Goal: Transaction & Acquisition: Purchase product/service

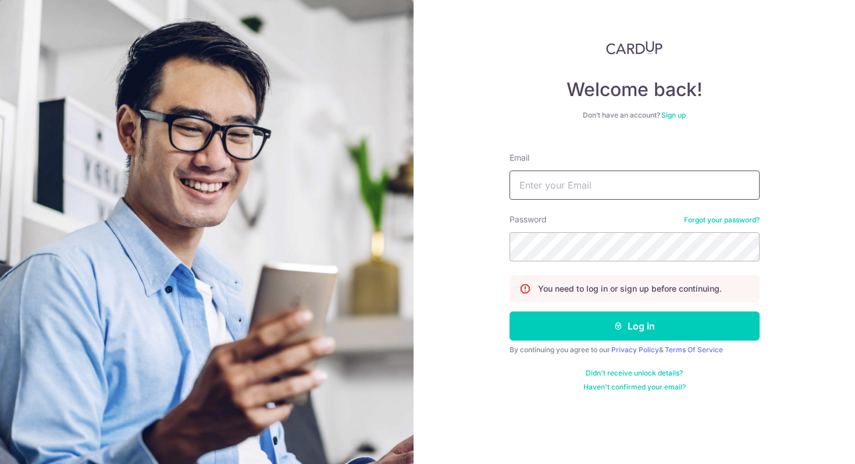
click at [571, 180] on input "Email" at bounding box center [634, 184] width 250 height 29
type input "nienwu4@gmail.com"
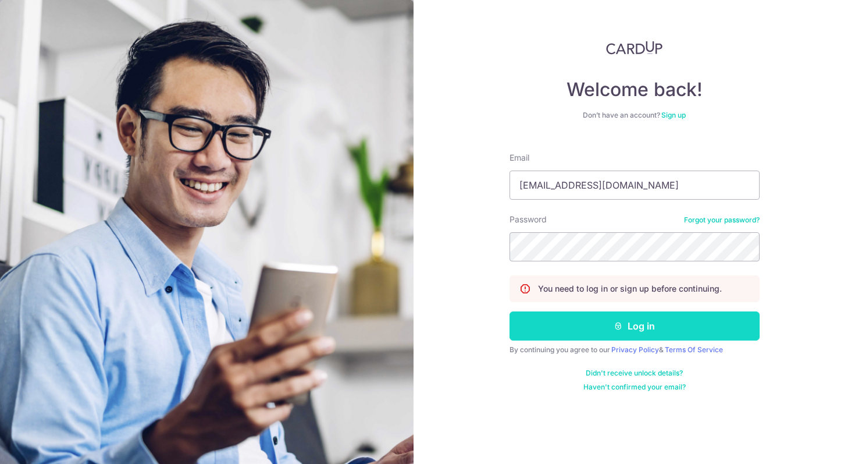
click at [685, 334] on button "Log in" at bounding box center [634, 325] width 250 height 29
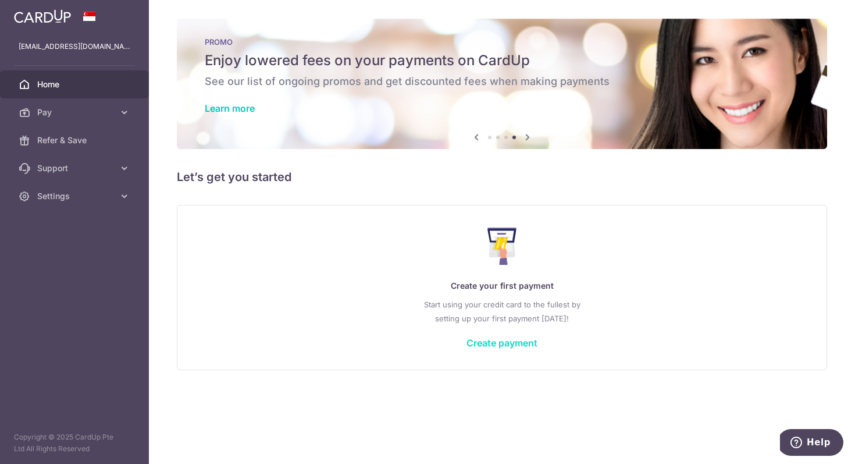
click at [493, 345] on link "Create payment" at bounding box center [501, 343] width 71 height 12
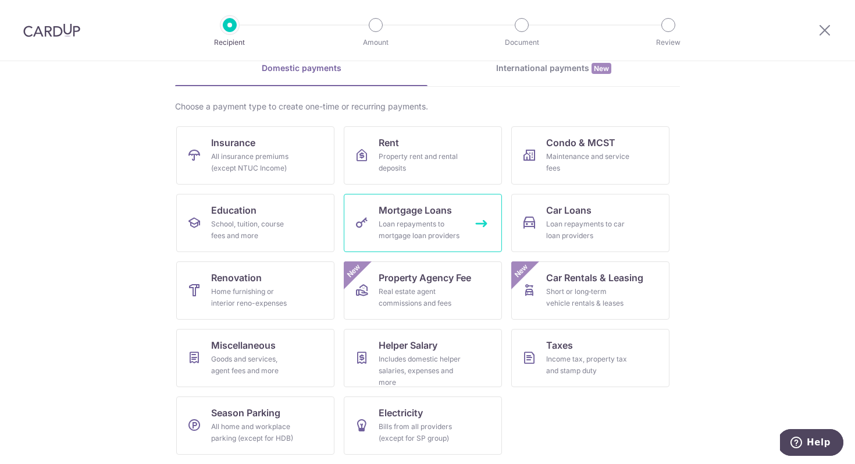
scroll to position [56, 0]
click at [569, 75] on link "International payments New" at bounding box center [553, 75] width 252 height 24
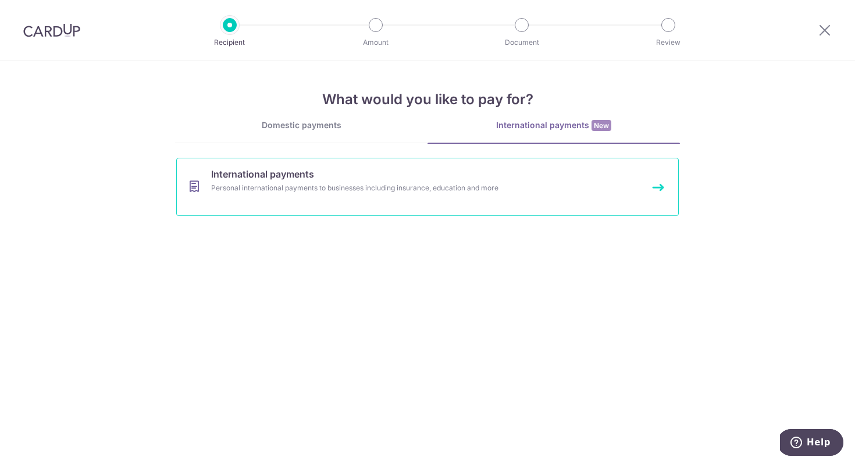
click at [366, 194] on link "International payments Personal international payments to businesses including …" at bounding box center [427, 187] width 503 height 58
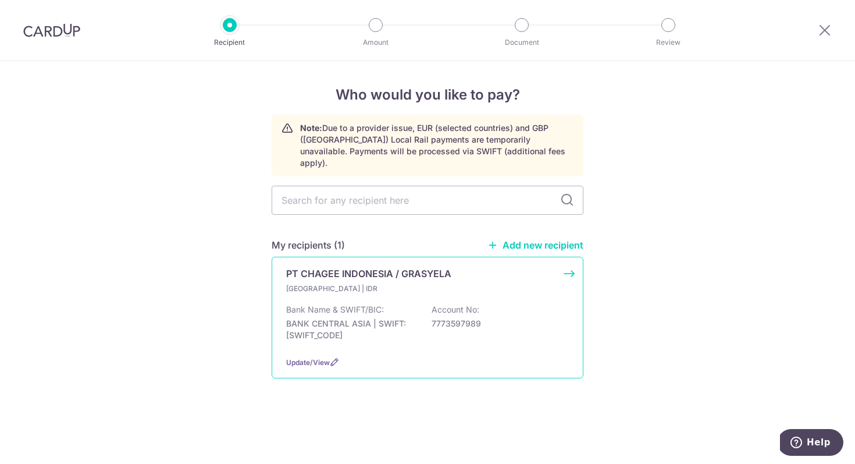
click at [441, 318] on p "7773597989" at bounding box center [497, 324] width 130 height 12
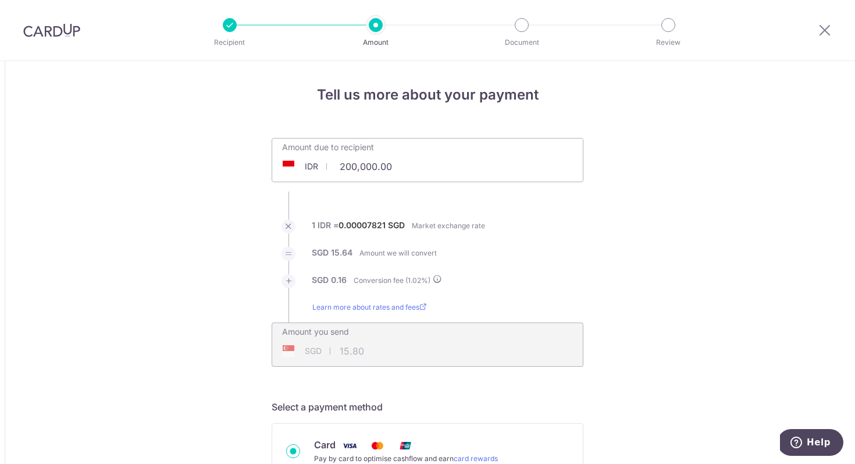
click at [398, 163] on input "200,000.00" at bounding box center [362, 166] width 180 height 27
click at [404, 166] on input "200,000.00" at bounding box center [362, 166] width 180 height 27
type input "9,384,000.00"
type input "740.89"
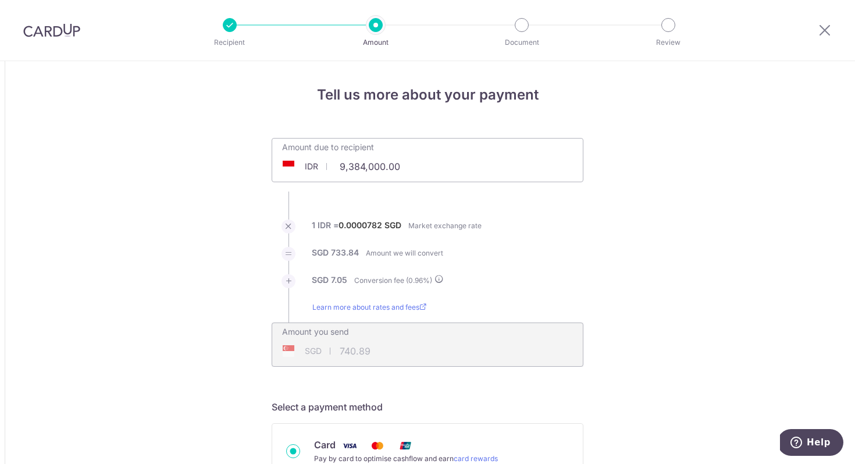
click at [229, 28] on div at bounding box center [230, 25] width 14 height 14
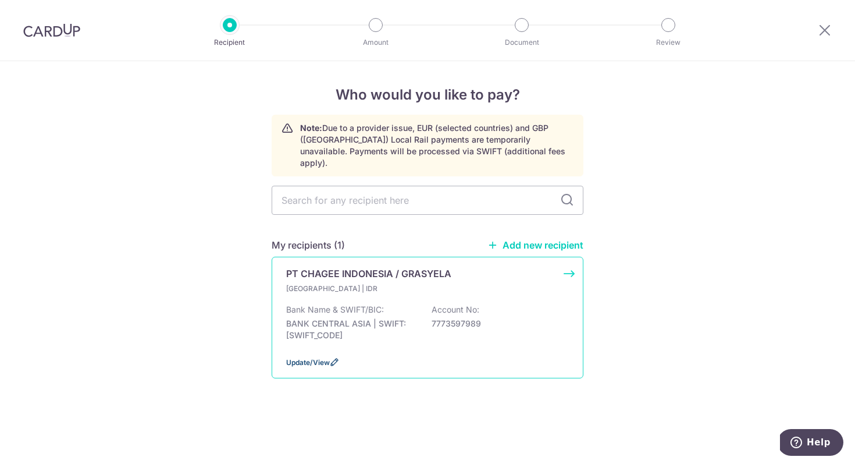
click at [334, 357] on icon at bounding box center [334, 361] width 9 height 9
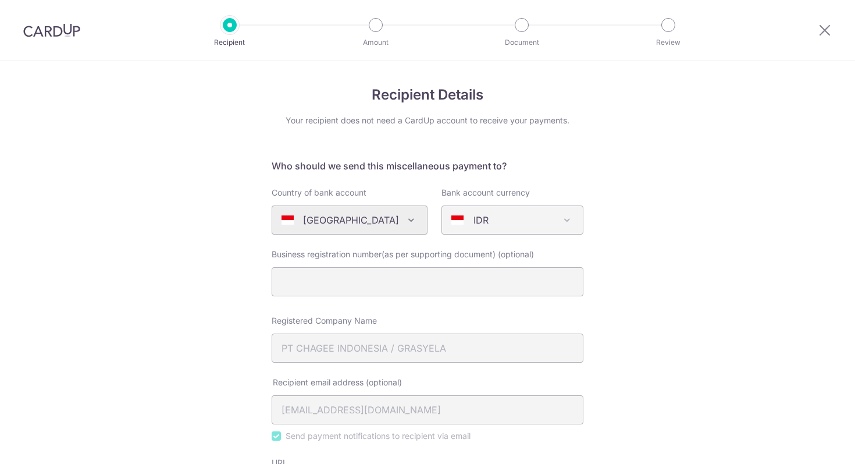
select select "63"
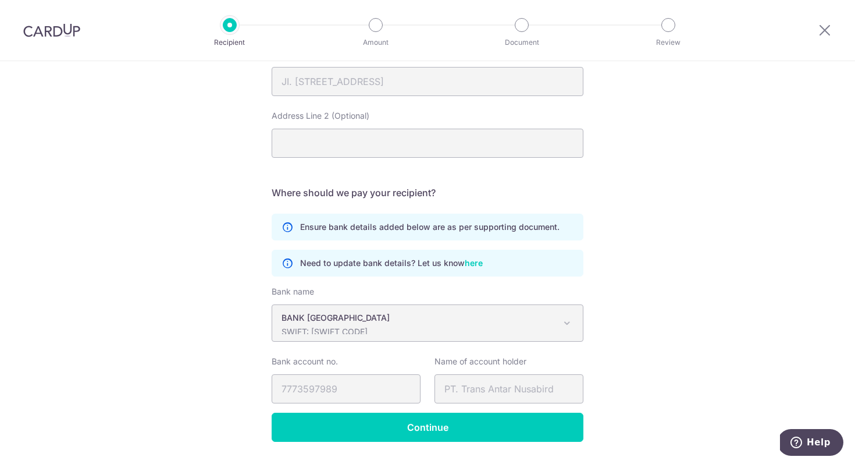
scroll to position [626, 0]
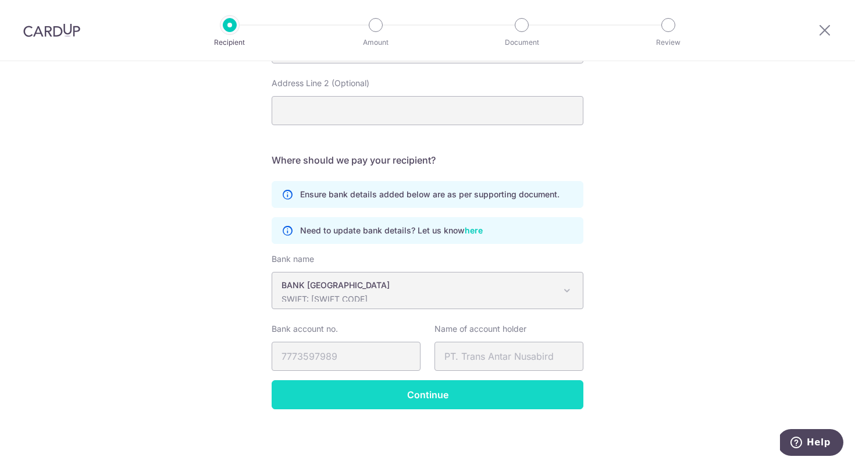
click at [513, 398] on input "Continue" at bounding box center [428, 394] width 312 height 29
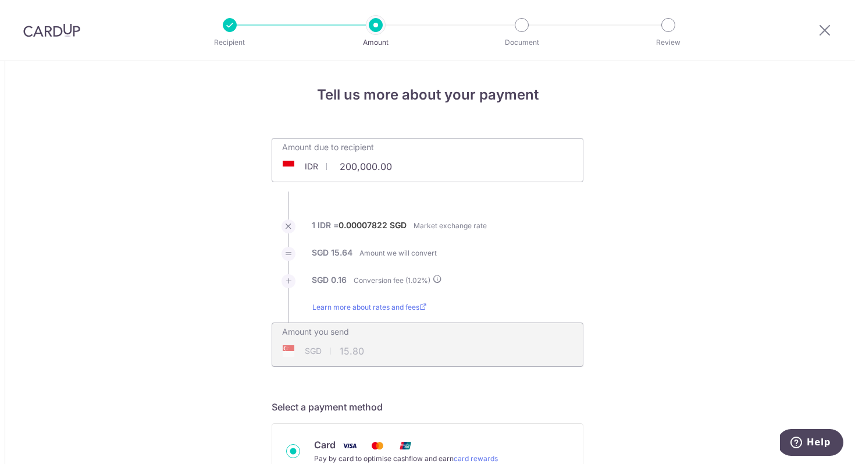
click at [405, 164] on input "200,000.00" at bounding box center [362, 166] width 180 height 27
type input "9,384.00"
type input "0.74"
type input "200,000.00"
type input "15.80"
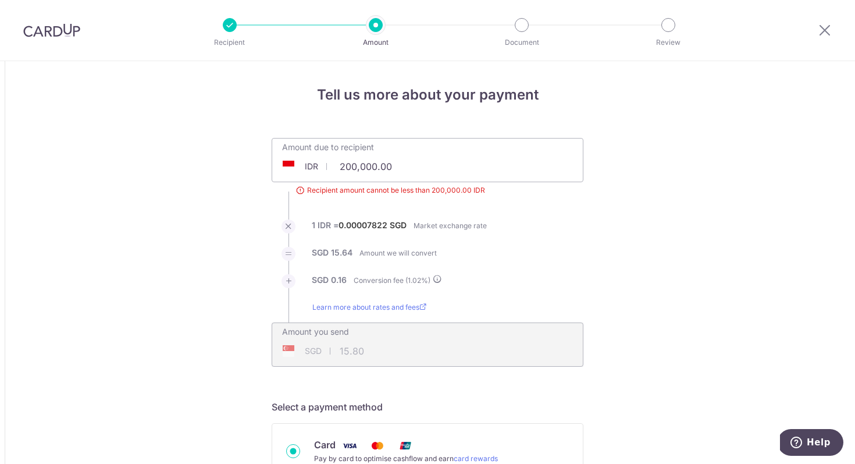
click at [402, 165] on input "200,000.00" at bounding box center [378, 166] width 213 height 27
type input "9,384,000.00"
type input "741.03"
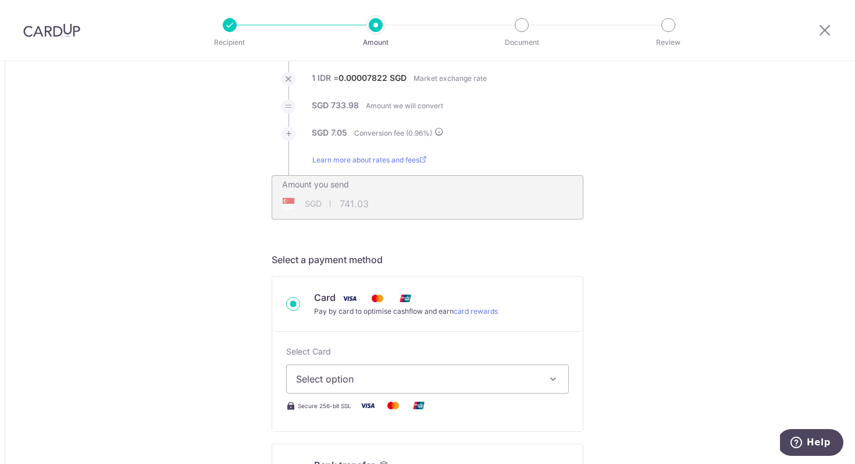
scroll to position [164, 0]
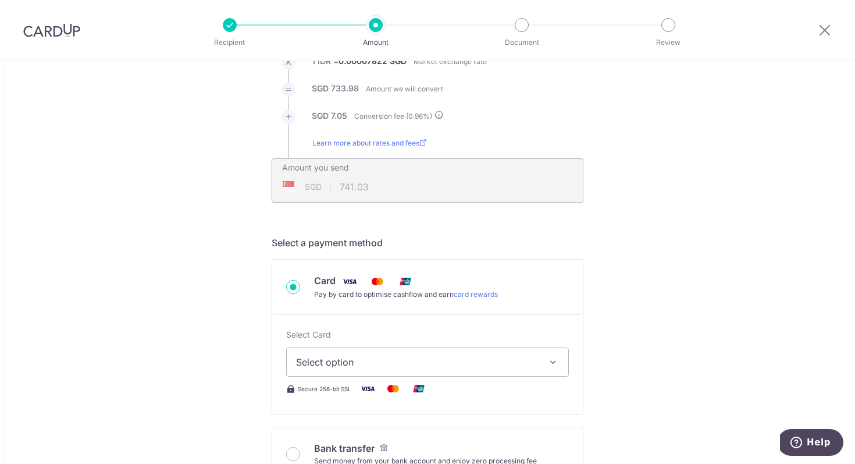
click at [443, 364] on span "Select option" at bounding box center [417, 362] width 242 height 14
click at [434, 402] on link "Add credit card" at bounding box center [427, 394] width 281 height 21
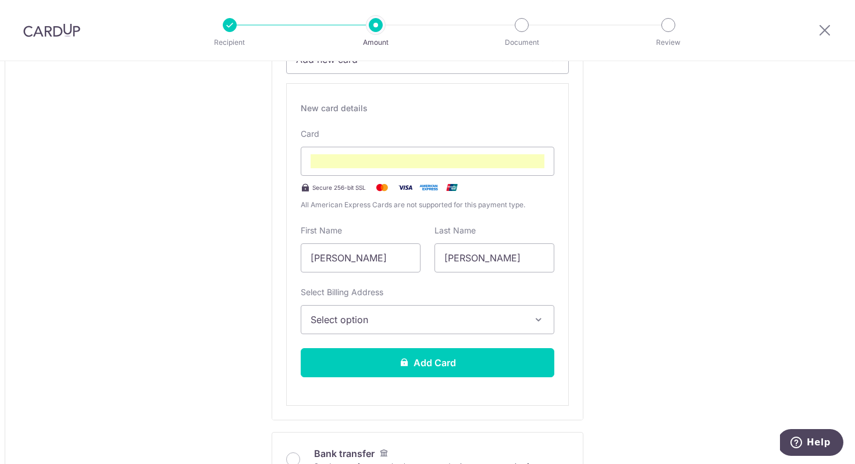
scroll to position [488, 0]
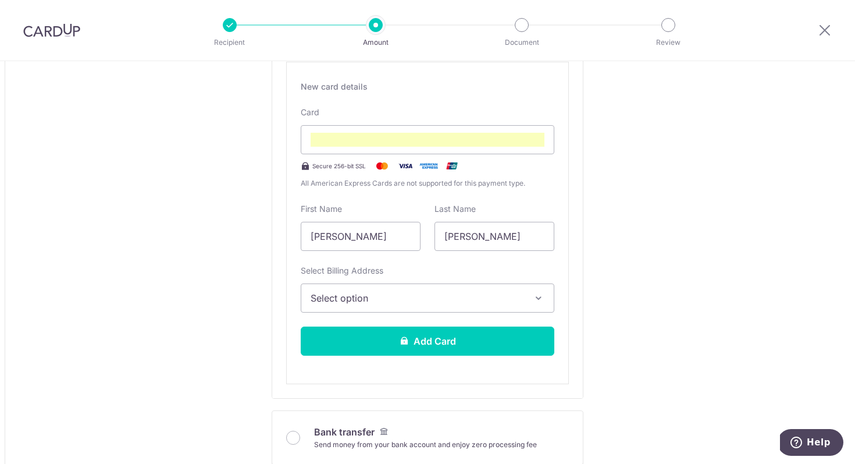
click at [481, 285] on button "Select option" at bounding box center [428, 297] width 254 height 29
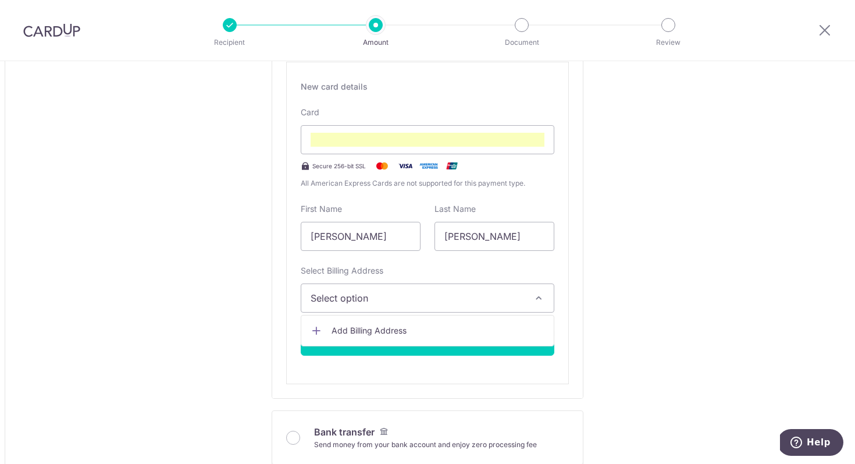
click at [465, 323] on link "Add Billing Address" at bounding box center [427, 330] width 252 height 21
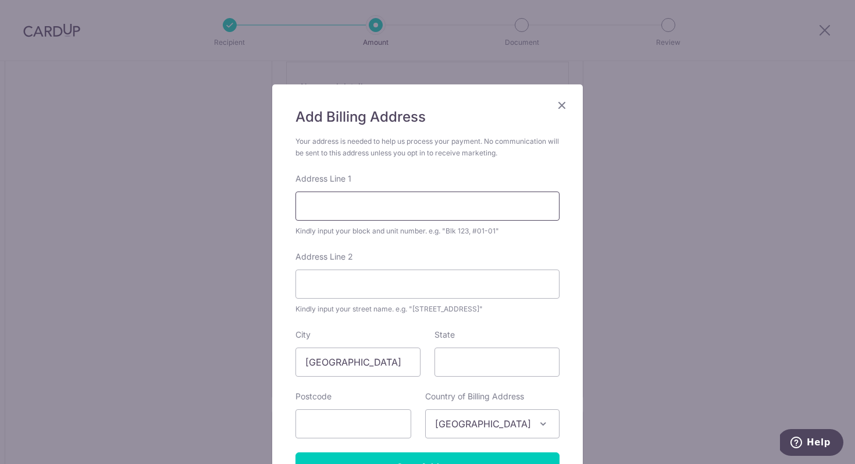
click at [402, 209] on input "Address Line 1" at bounding box center [427, 205] width 264 height 29
type input "[STREET_ADDRESS]"
click at [465, 368] on input "State" at bounding box center [496, 361] width 125 height 29
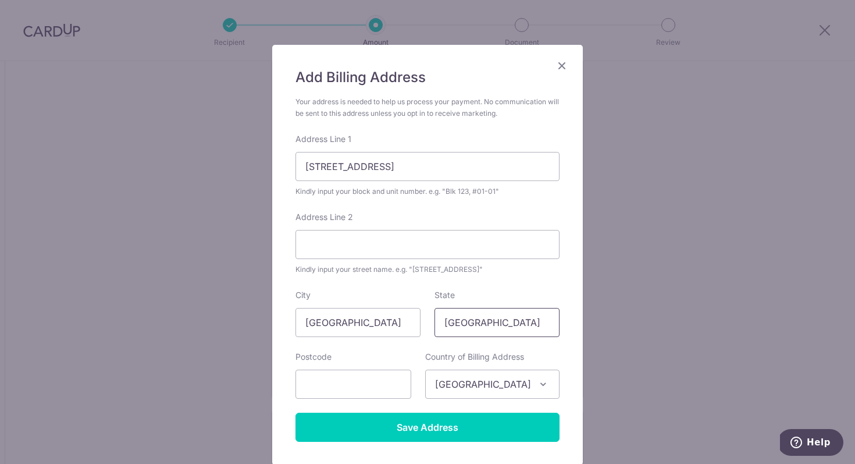
scroll to position [74, 0]
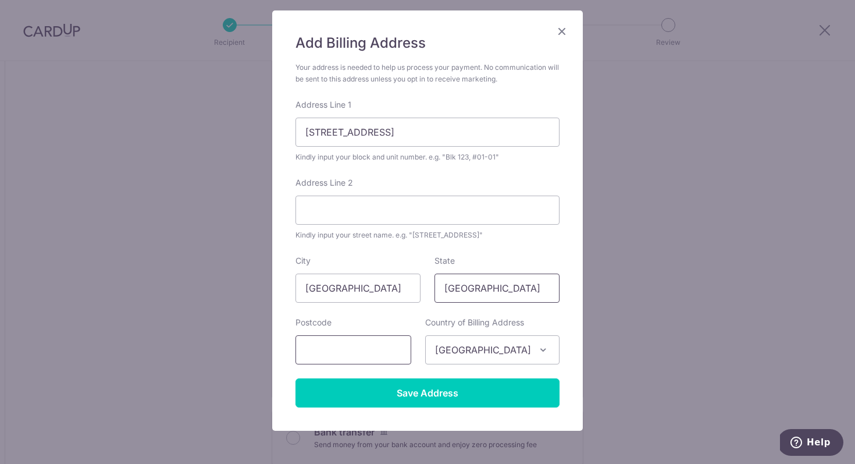
type input "singapore"
click at [359, 343] on input "text" at bounding box center [353, 349] width 116 height 29
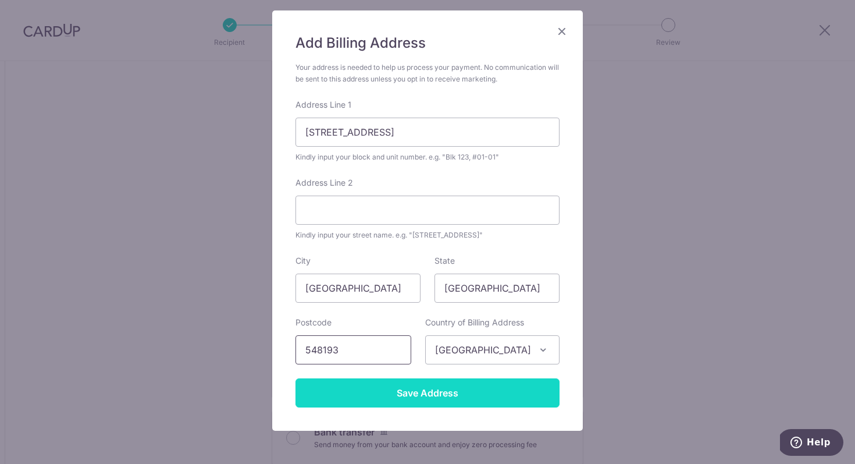
type input "548193"
click at [504, 384] on input "Save Address" at bounding box center [427, 392] width 264 height 29
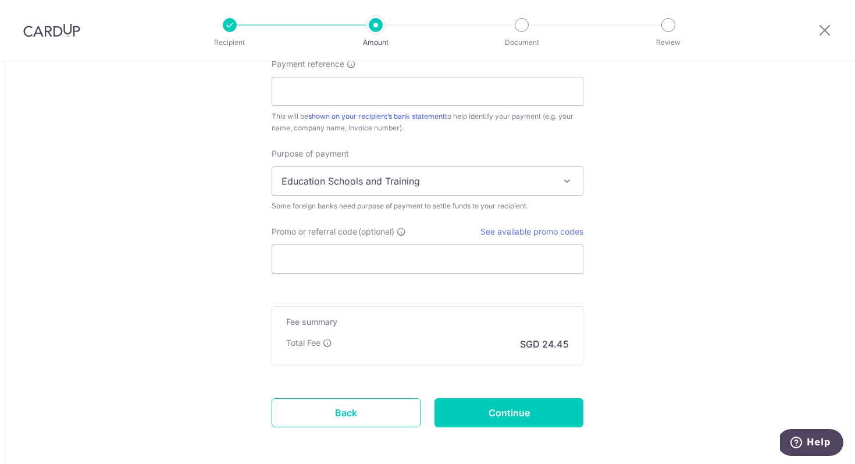
scroll to position [1264, 0]
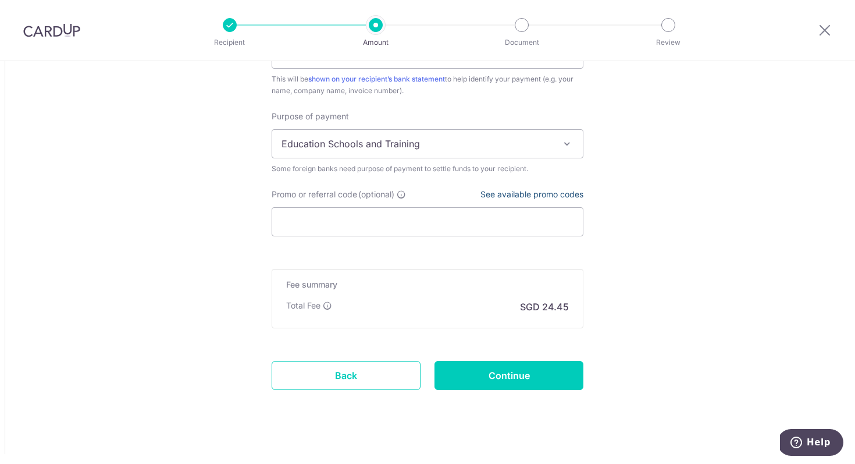
click at [534, 195] on link "See available promo codes" at bounding box center [531, 194] width 103 height 10
click at [411, 226] on input "Promo or referral code (optional)" at bounding box center [428, 221] width 312 height 29
paste input "GLOBE185"
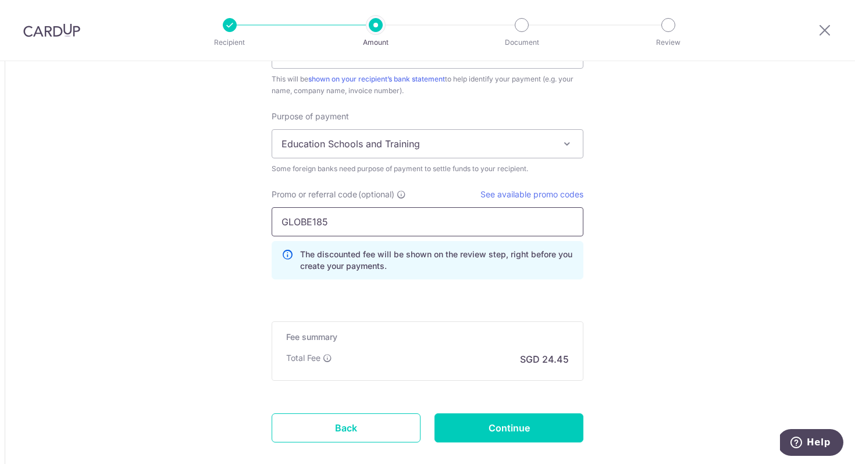
type input "GLOBE185"
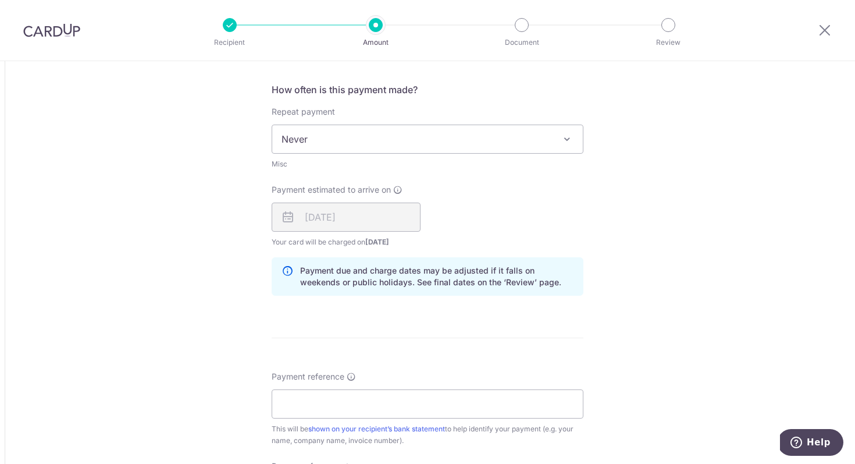
scroll to position [1330, 0]
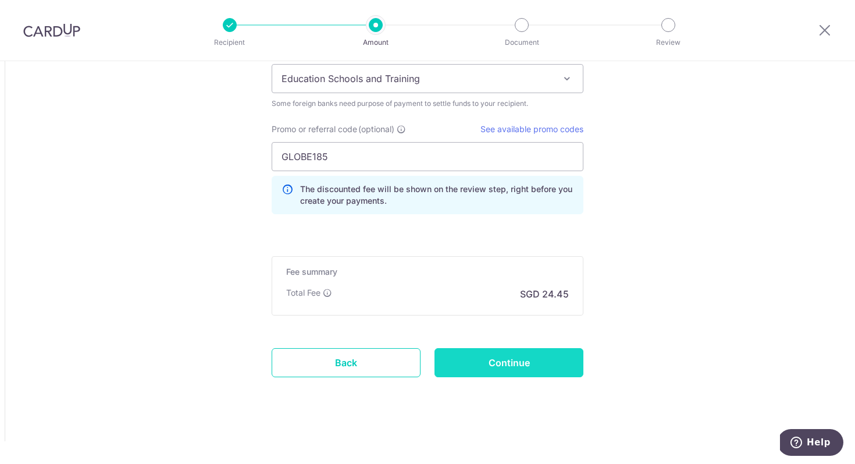
click at [521, 364] on input "Continue" at bounding box center [508, 362] width 149 height 29
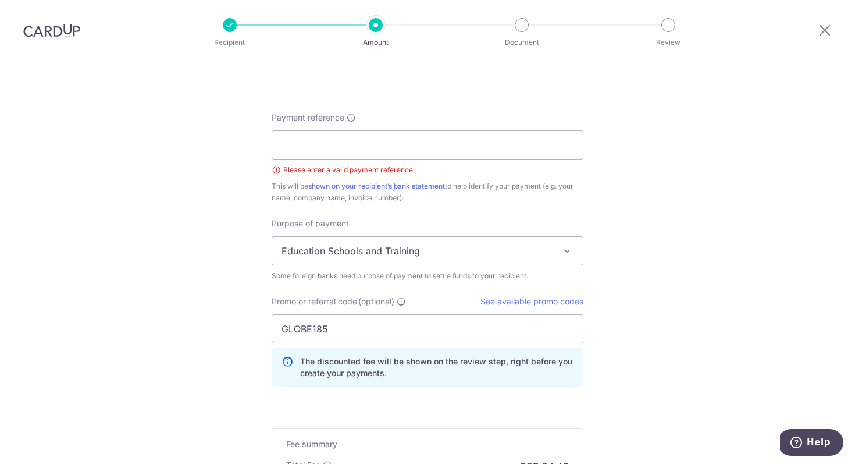
scroll to position [876, 0]
click at [483, 257] on span "Education Schools and Training" at bounding box center [427, 252] width 311 height 28
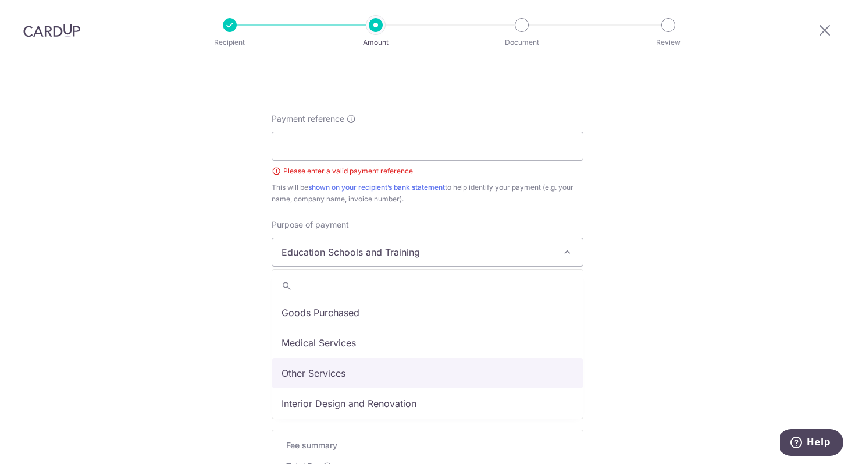
scroll to position [22, 0]
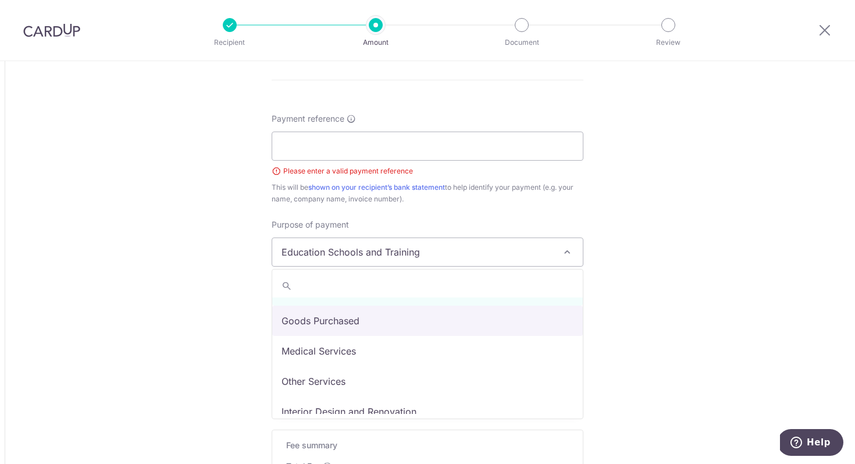
select select "Goods Purchased"
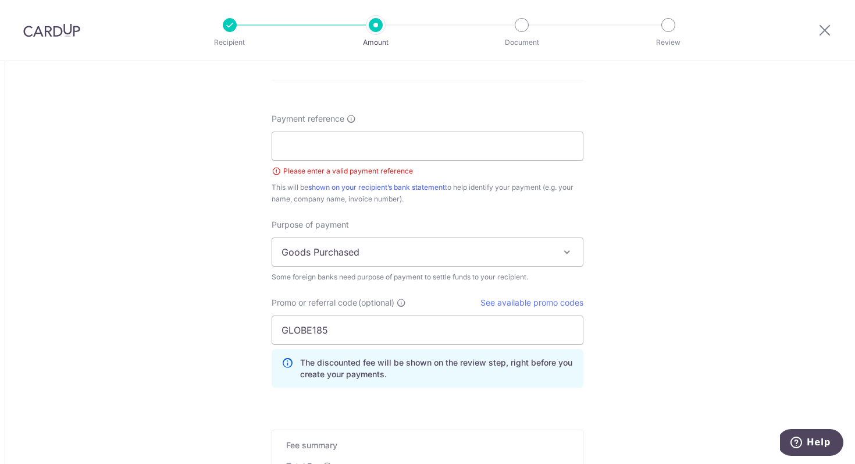
scroll to position [792, 0]
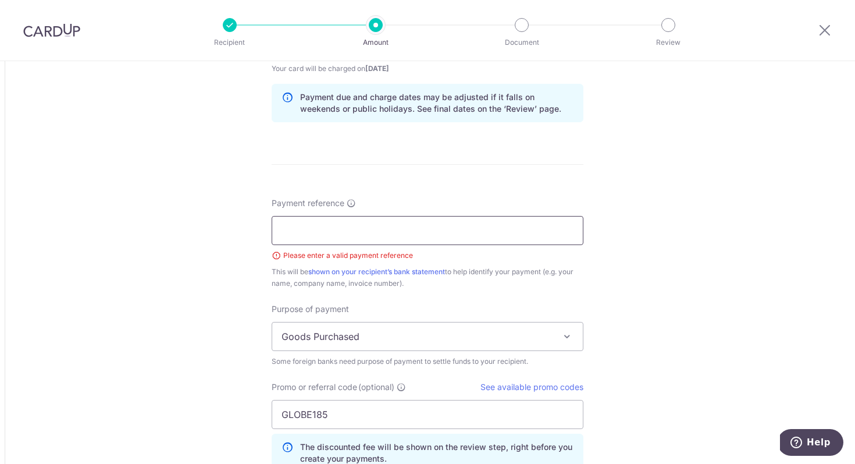
click at [516, 229] on input "Payment reference" at bounding box center [428, 230] width 312 height 29
click at [421, 225] on input "Payment reference" at bounding box center [428, 230] width 312 height 29
type input "NV/TAN-HO/DRCH/ROMAWI BULAN/034"
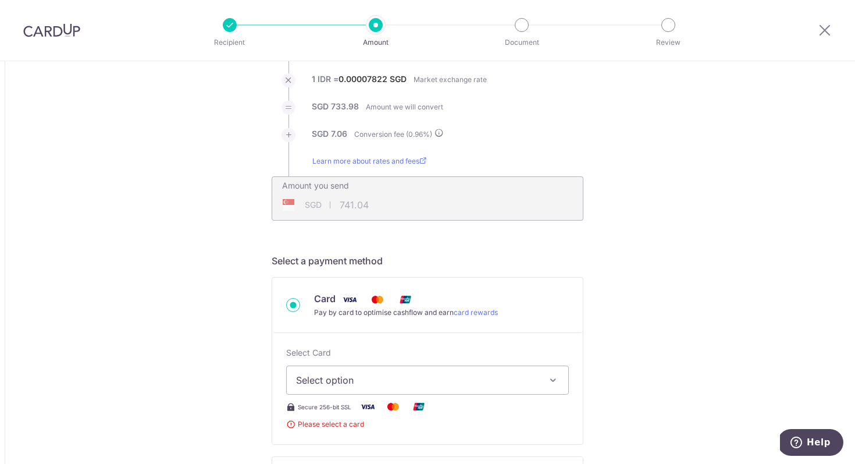
scroll to position [159, 0]
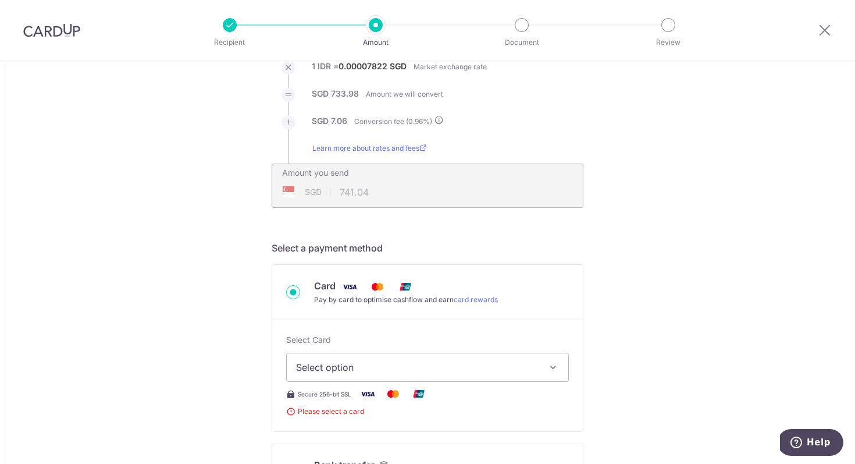
click at [487, 379] on button "Select option" at bounding box center [427, 366] width 283 height 29
click at [471, 402] on span "Add credit card" at bounding box center [438, 400] width 242 height 12
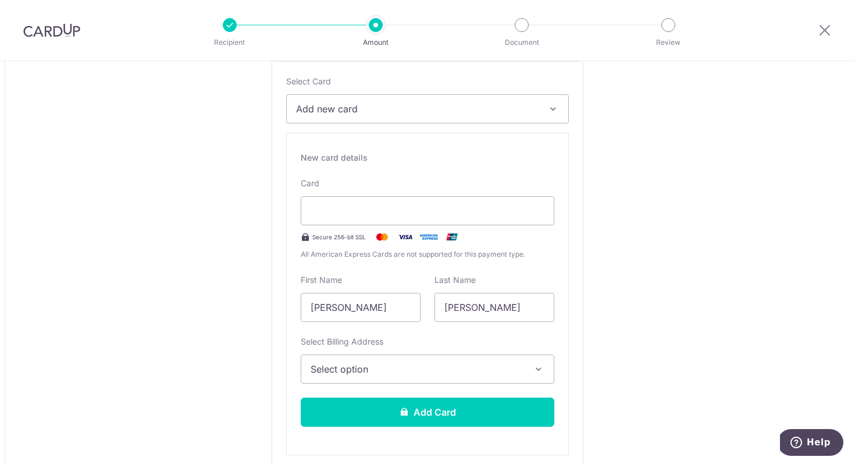
scroll to position [523, 0]
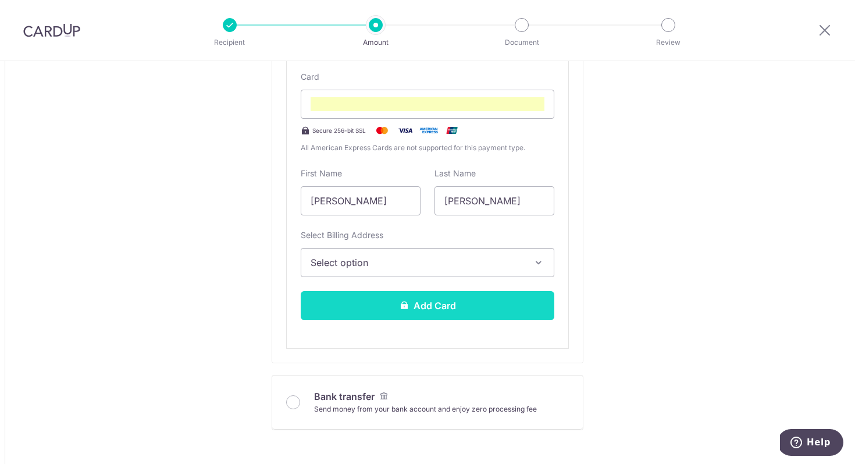
click at [522, 303] on button "Add Card" at bounding box center [428, 305] width 254 height 29
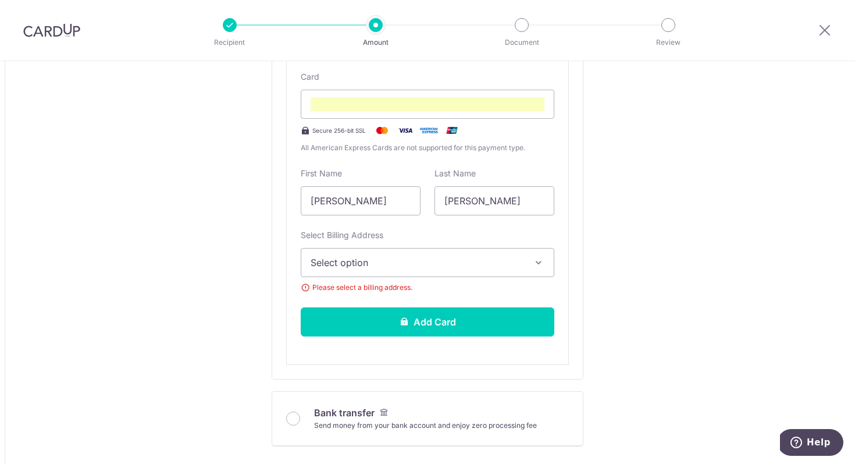
click at [498, 279] on div "Select Billing Address Select option Add Billing Address My Billing Addresses […" at bounding box center [428, 261] width 254 height 64
click at [489, 252] on button "Select option" at bounding box center [428, 262] width 254 height 29
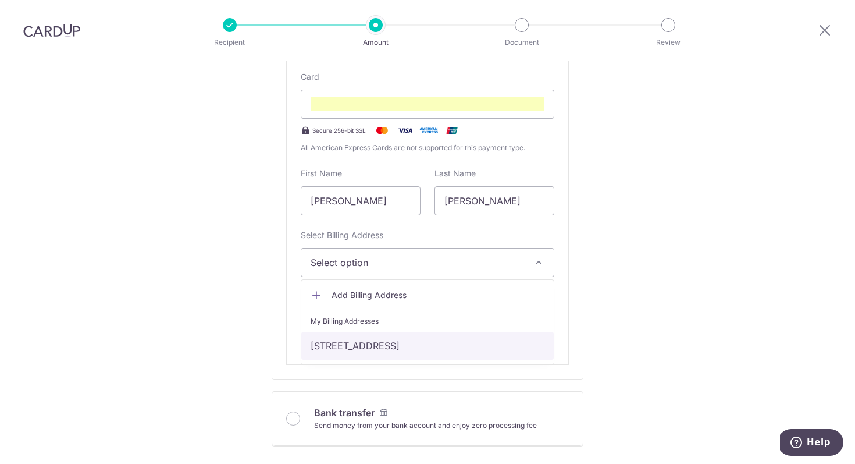
click at [464, 345] on link "[STREET_ADDRESS]" at bounding box center [427, 346] width 252 height 28
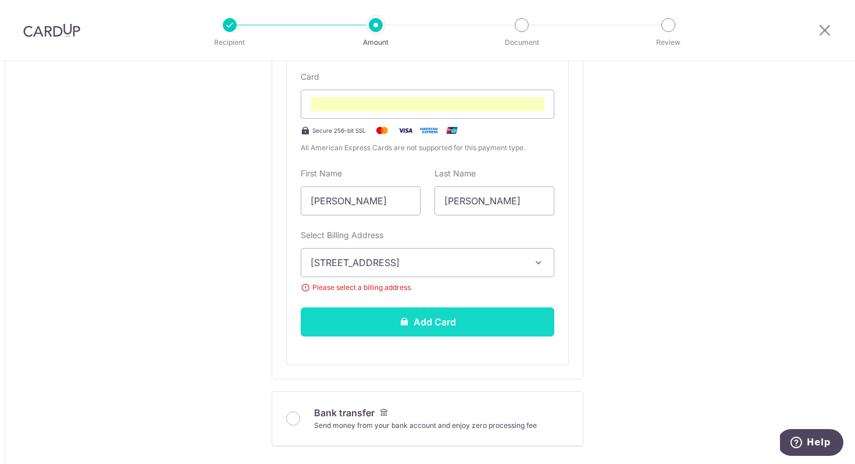
click at [493, 318] on button "Add Card" at bounding box center [428, 321] width 254 height 29
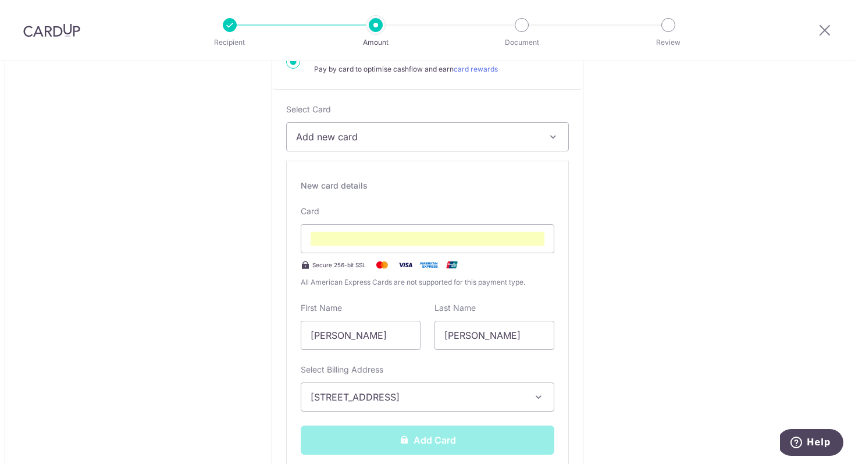
scroll to position [455, 0]
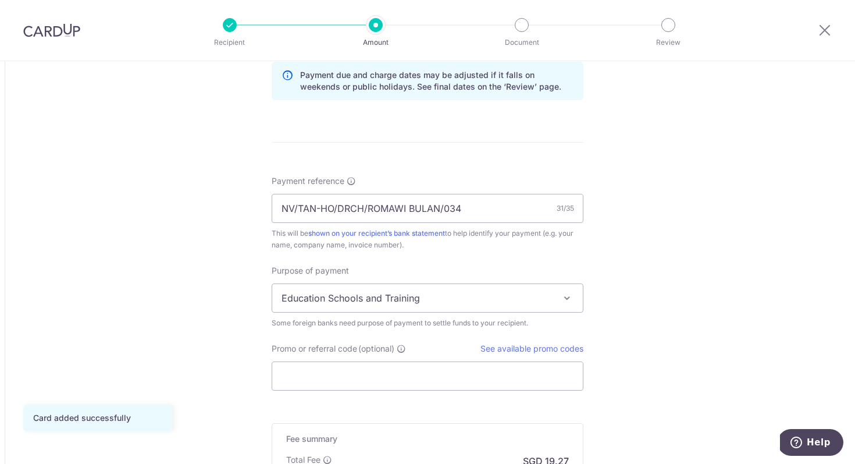
scroll to position [914, 0]
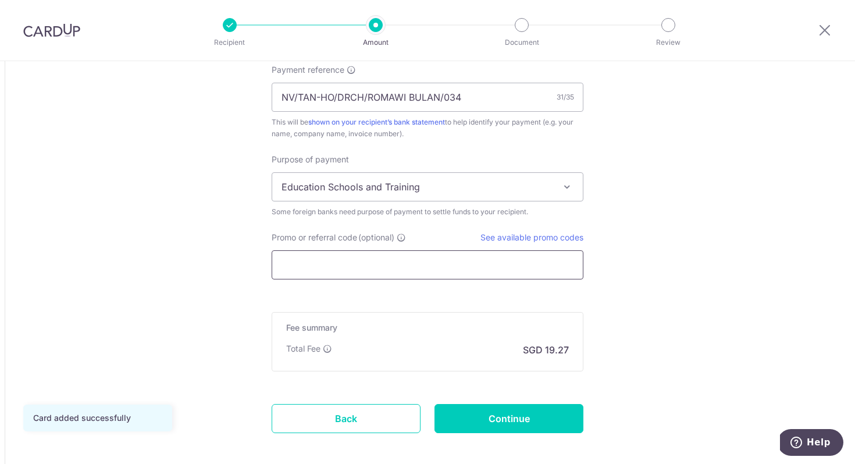
click at [510, 266] on input "Promo or referral code (optional)" at bounding box center [428, 264] width 312 height 29
paste input "NV/TAN-HO/DRCH/ROMAWI BULAN/034"
type input "NV/TAN-HO/DRCH/ROMAWI BULAN/034"
paste input "GLOBE185"
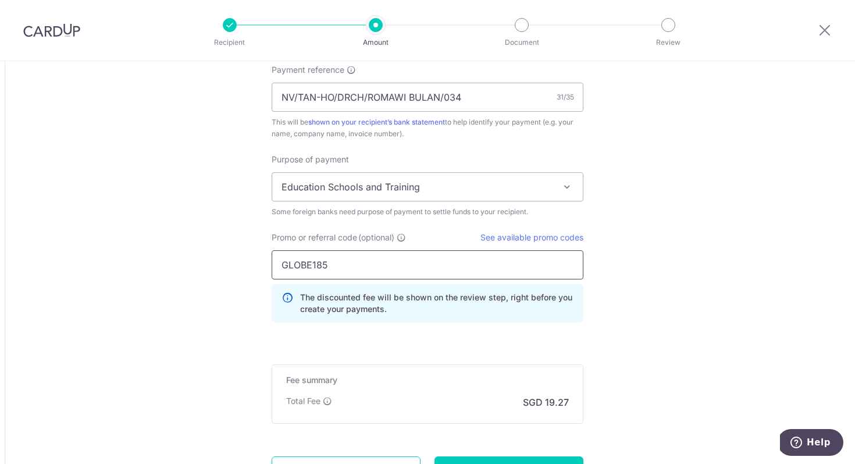
type input "GLOBE185"
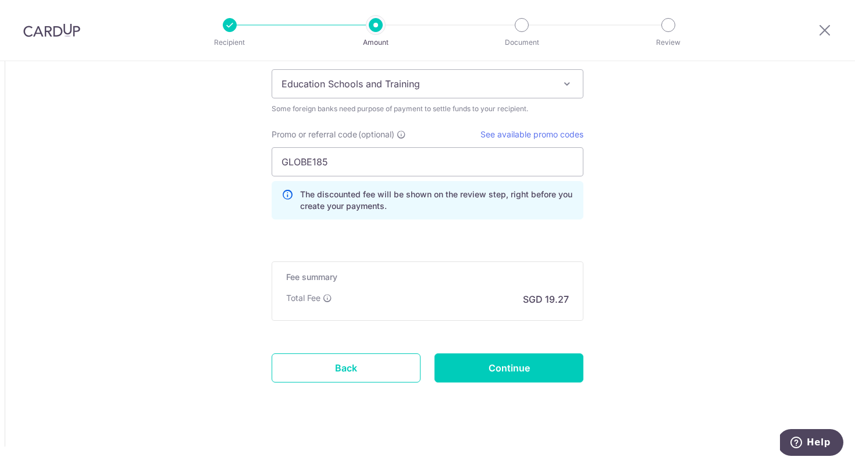
scroll to position [1022, 0]
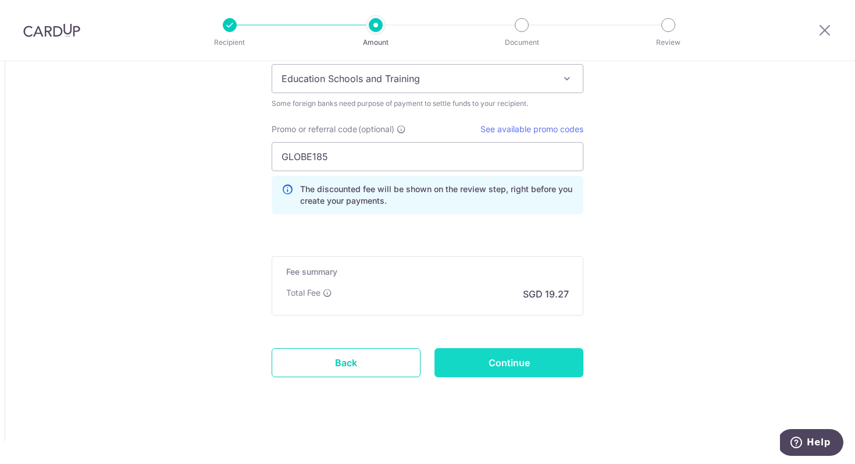
click at [539, 370] on input "Continue" at bounding box center [508, 362] width 149 height 29
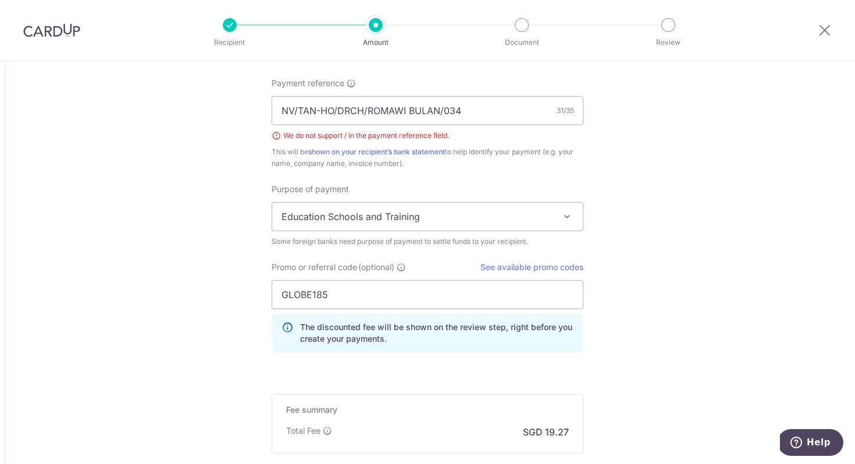
scroll to position [899, 0]
click at [297, 116] on input "NV/TAN-HO/DRCH/ROMAWI BULAN/034" at bounding box center [428, 112] width 312 height 29
click at [338, 115] on input "NV TAN-HO/DRCH/ROMAWI BULAN/034" at bounding box center [428, 112] width 312 height 29
click at [365, 112] on input "NV TAN-HO DRCH/ROMAWI BULAN/034" at bounding box center [428, 112] width 312 height 29
click at [444, 112] on input "NV TAN-HO DRCH ROMAWI BULAN/034" at bounding box center [428, 112] width 312 height 29
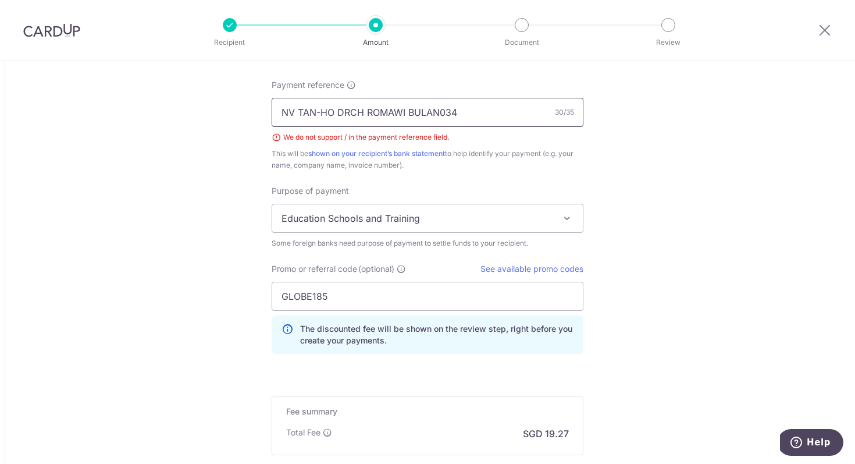
click at [322, 113] on input "NV TAN-HO DRCH ROMAWI BULAN034" at bounding box center [428, 112] width 312 height 29
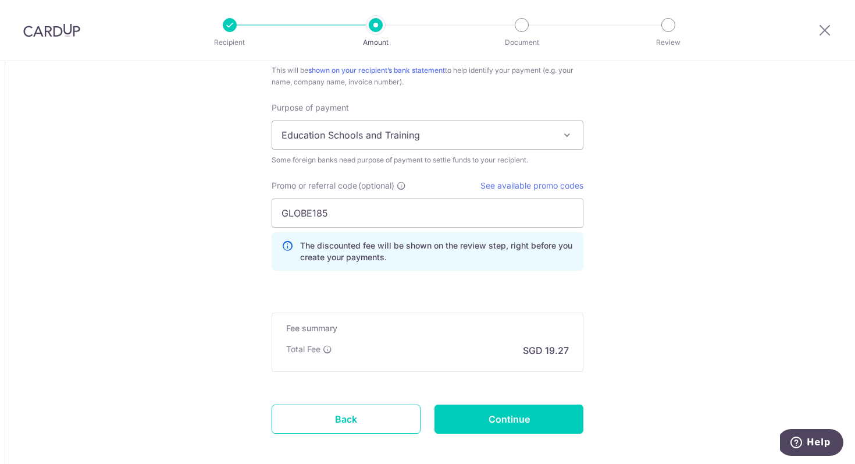
scroll to position [1038, 0]
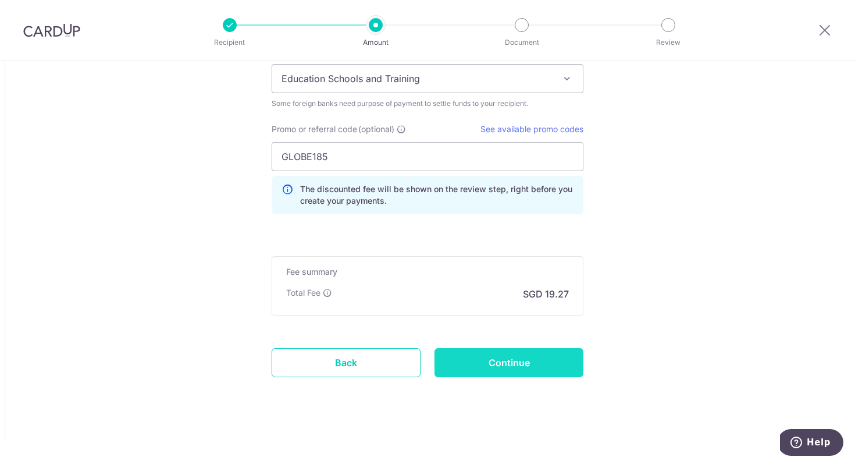
type input "NV TAN HO DRCH ROMAWI BULAN034"
click at [489, 362] on input "Continue" at bounding box center [508, 362] width 149 height 29
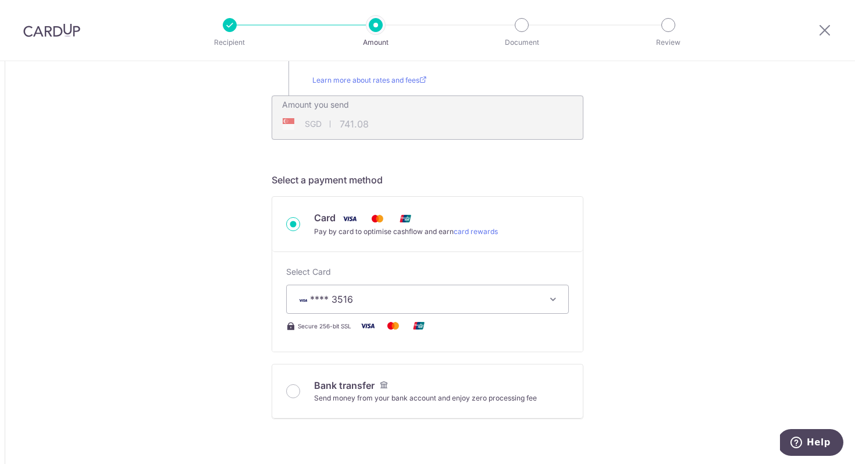
scroll to position [172, 0]
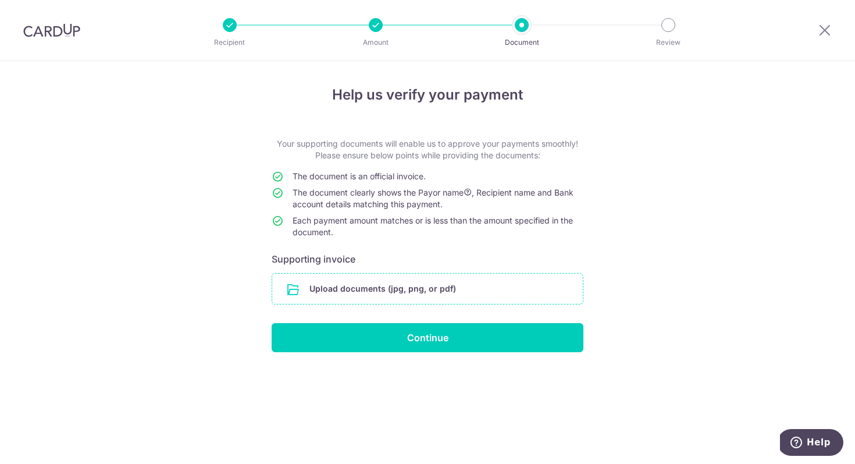
click at [421, 290] on input "file" at bounding box center [427, 288] width 311 height 30
click at [479, 290] on input "file" at bounding box center [427, 288] width 311 height 30
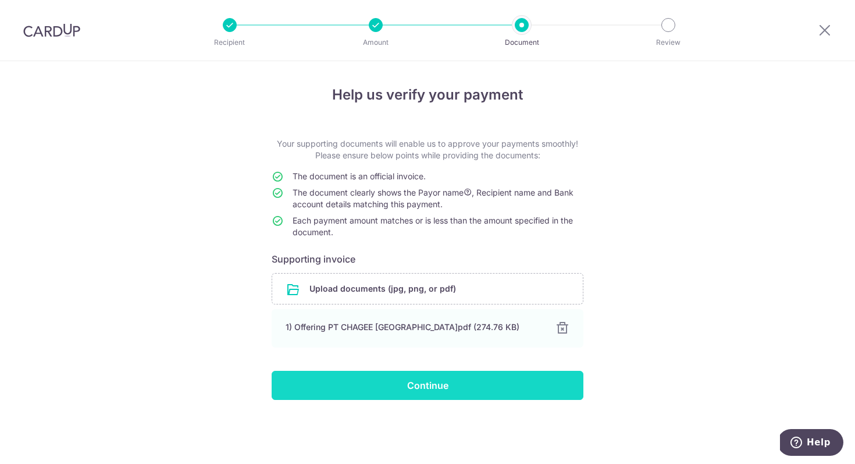
click at [523, 384] on input "Continue" at bounding box center [428, 384] width 312 height 29
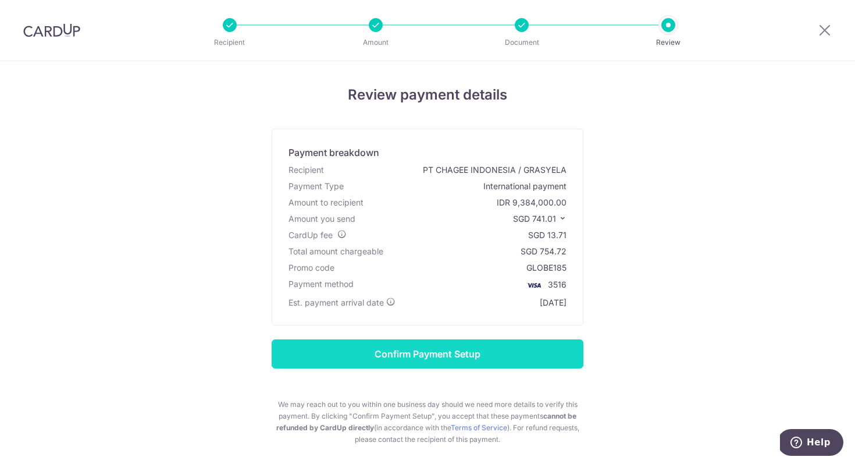
click at [436, 366] on input "Confirm Payment Setup" at bounding box center [428, 353] width 312 height 29
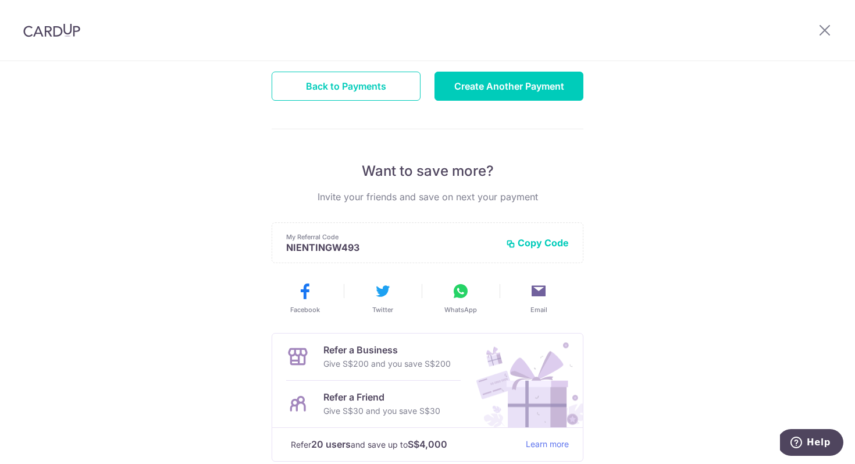
scroll to position [137, 0]
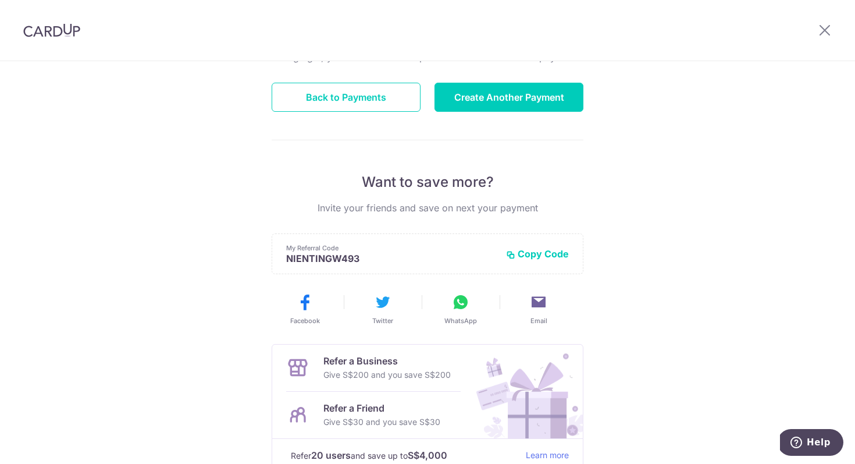
click at [55, 31] on img at bounding box center [51, 30] width 57 height 14
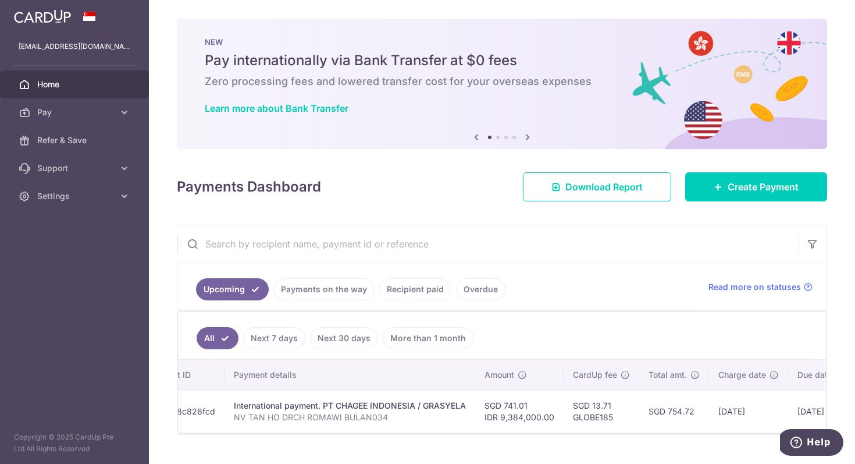
scroll to position [0, 248]
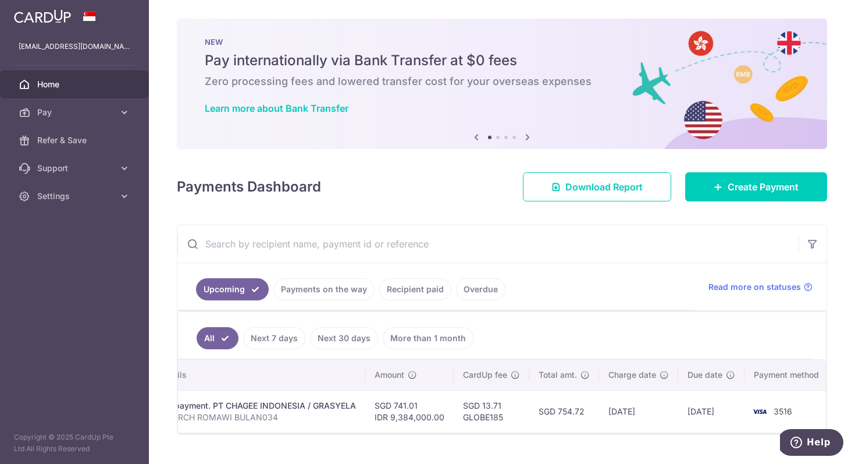
click at [285, 401] on div "International payment. PT CHAGEE INDONESIA / GRASYELA" at bounding box center [240, 406] width 232 height 12
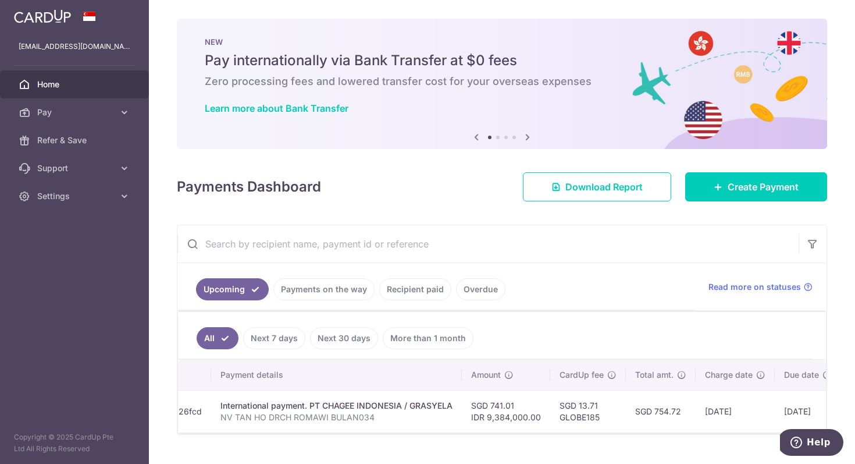
scroll to position [0, 0]
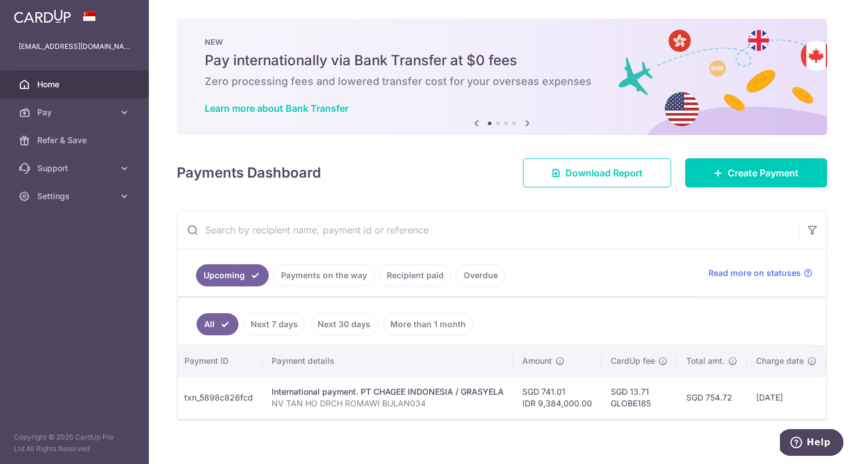
scroll to position [0, 248]
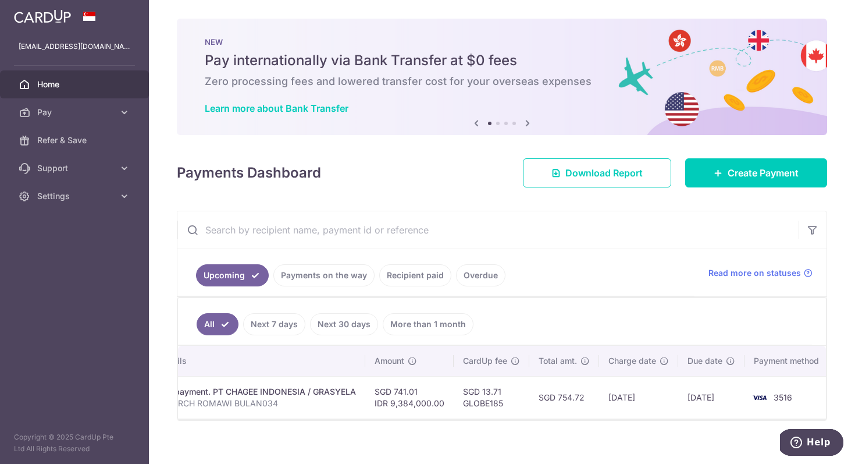
click at [761, 401] on img at bounding box center [759, 397] width 23 height 14
click at [309, 392] on div "International payment. PT CHAGEE INDONESIA / GRASYELA" at bounding box center [240, 392] width 232 height 12
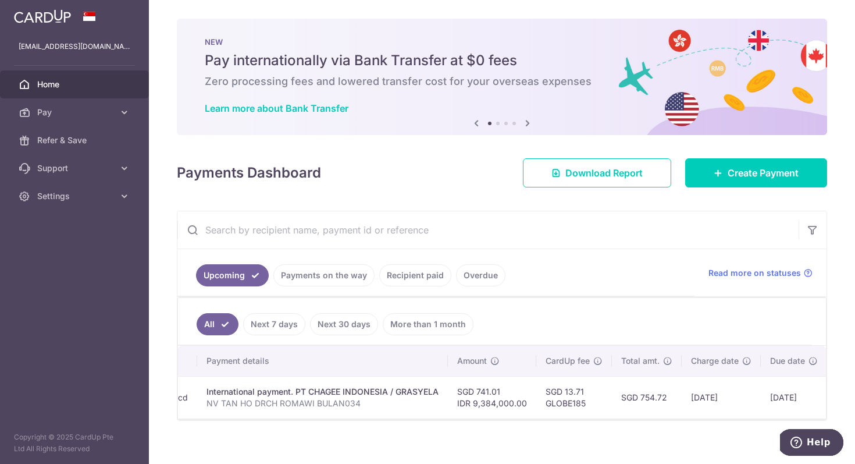
scroll to position [0, 0]
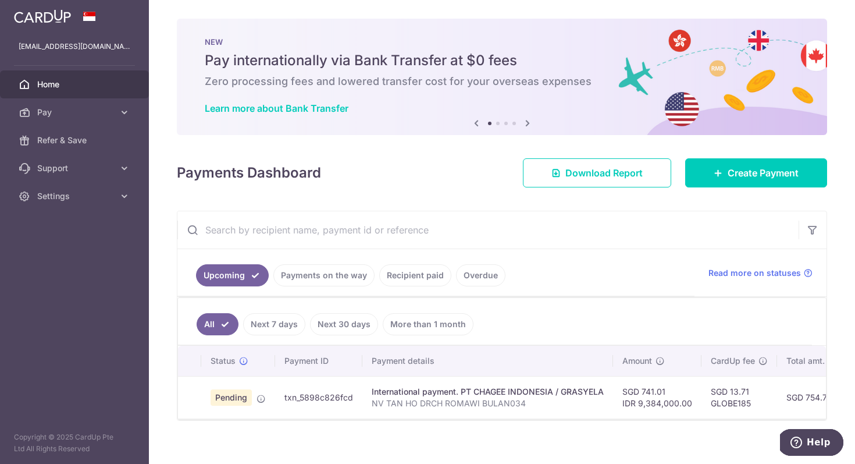
click at [227, 397] on span "Pending" at bounding box center [231, 397] width 41 height 16
click at [250, 399] on span "Pending" at bounding box center [231, 397] width 41 height 16
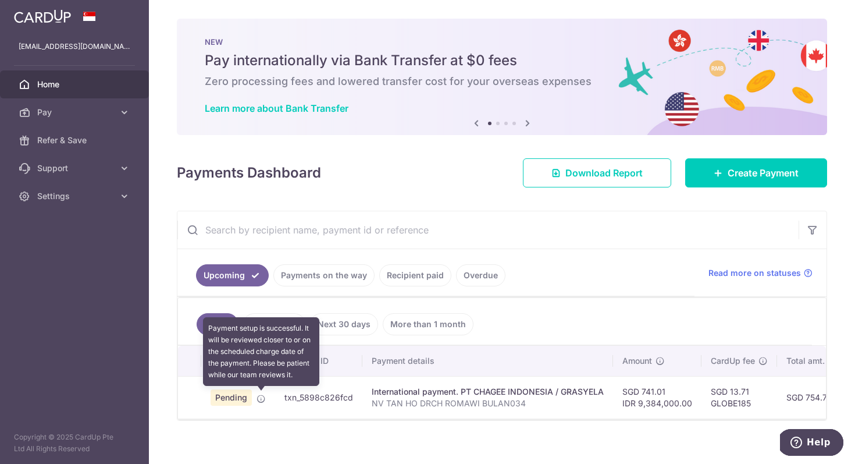
click at [259, 398] on icon at bounding box center [260, 398] width 9 height 9
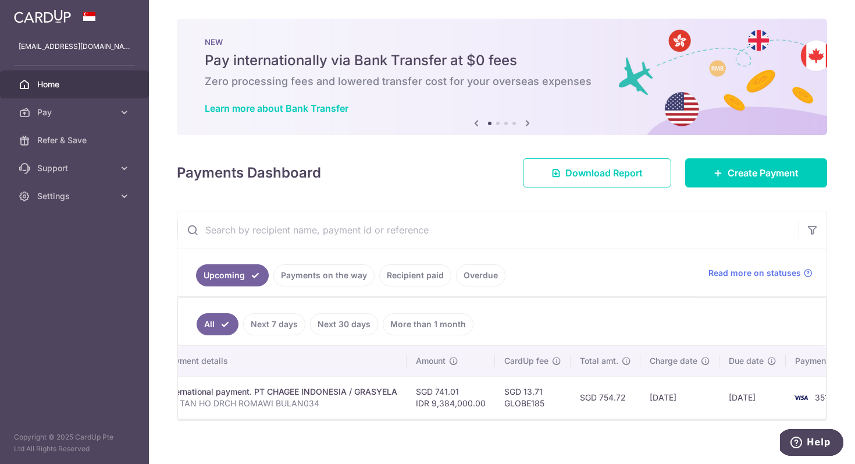
scroll to position [0, 248]
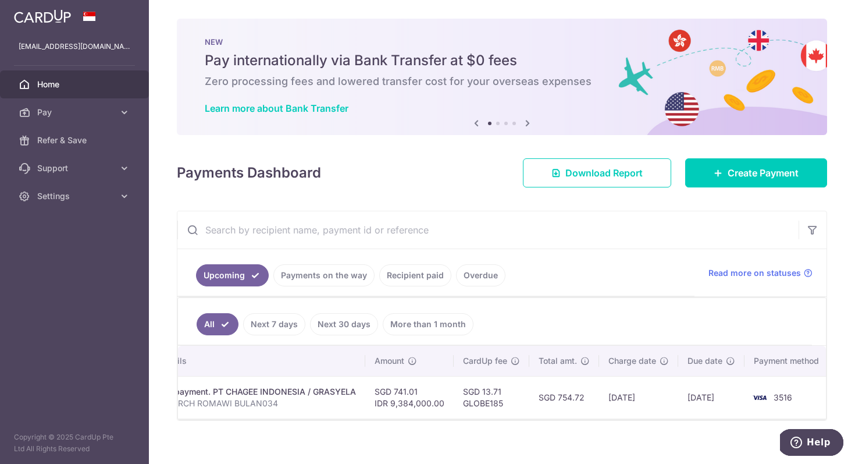
click at [588, 397] on td "SGD 754.72" at bounding box center [564, 397] width 70 height 42
drag, startPoint x: 629, startPoint y: 397, endPoint x: 711, endPoint y: 398, distance: 82.6
click at [711, 398] on tr "Pending txn_5898c826fcd International payment. PT CHAGEE INDONESIA / GRASYELA N…" at bounding box center [381, 397] width 903 height 42
click at [753, 179] on span "Create Payment" at bounding box center [763, 173] width 71 height 14
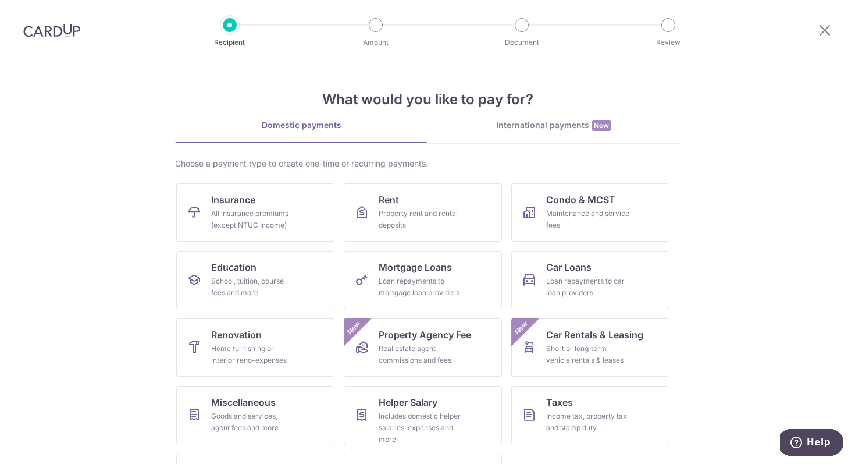
click at [544, 124] on div "International payments New" at bounding box center [553, 125] width 252 height 12
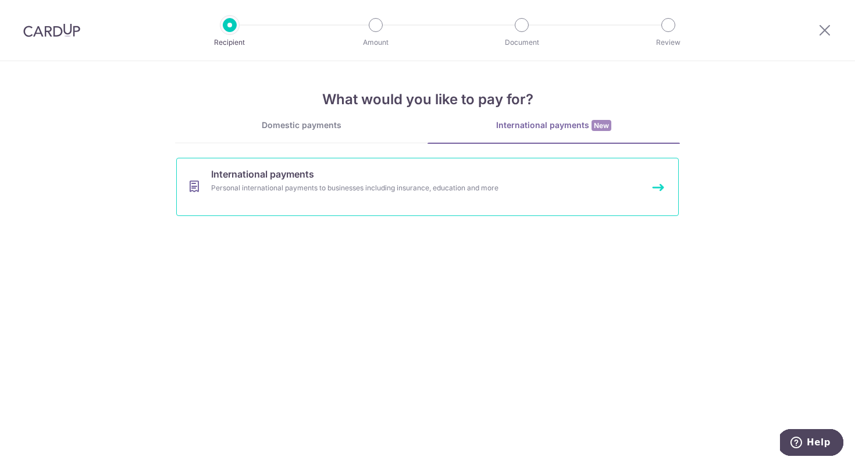
click at [412, 194] on link "International payments Personal international payments to businesses including …" at bounding box center [427, 187] width 503 height 58
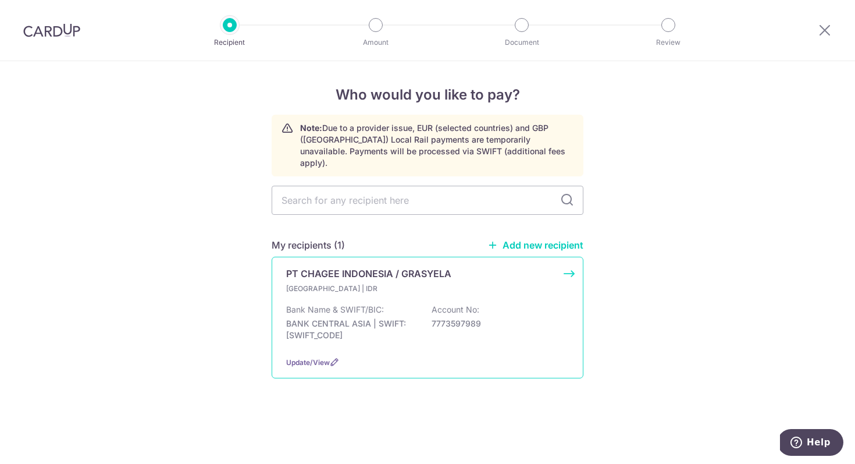
click at [474, 284] on div "[GEOGRAPHIC_DATA] | IDR Bank Name & SWIFT/BIC: BANK CENTRAL ASIA | SWIFT: [SWIF…" at bounding box center [427, 315] width 283 height 64
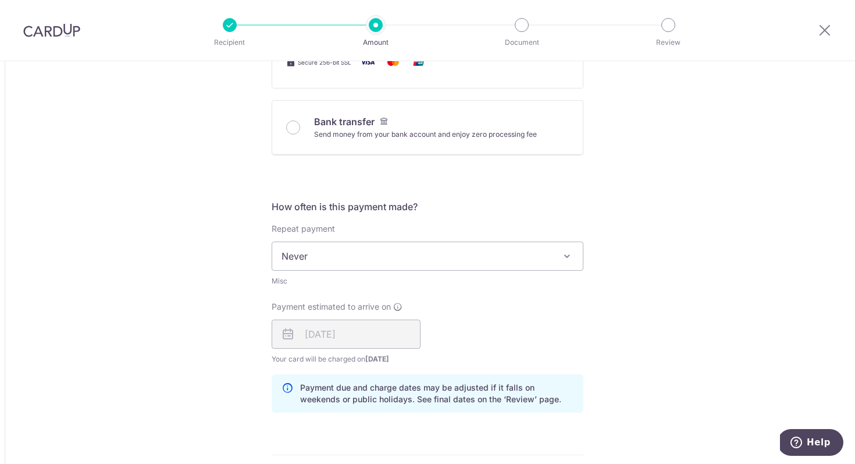
scroll to position [522, 0]
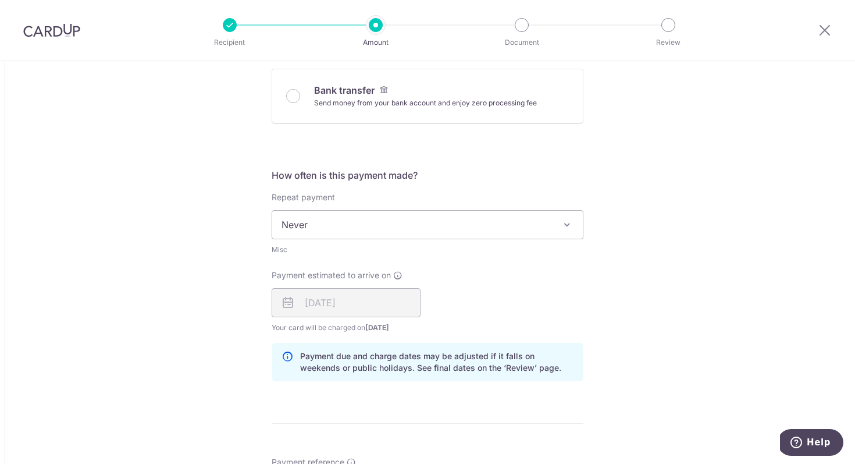
click at [346, 311] on div "[DATE]" at bounding box center [346, 302] width 149 height 29
click at [325, 307] on div "[DATE]" at bounding box center [346, 302] width 149 height 29
drag, startPoint x: 302, startPoint y: 301, endPoint x: 383, endPoint y: 301, distance: 80.8
click at [383, 301] on div "[DATE]" at bounding box center [346, 302] width 149 height 29
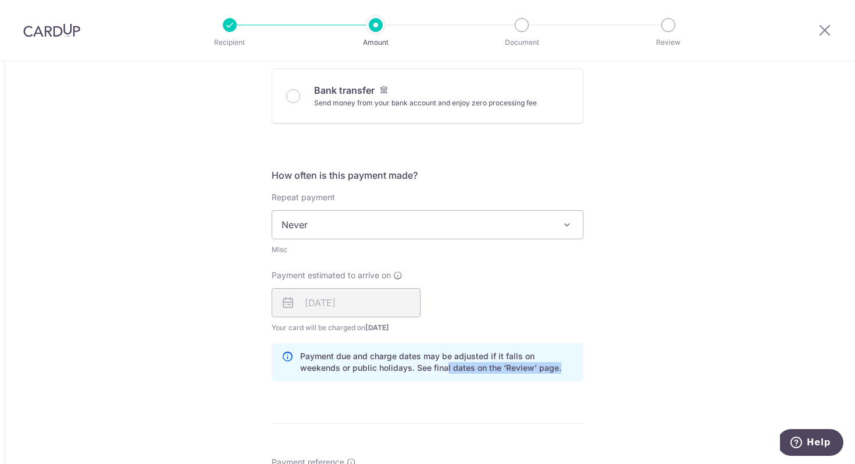
drag, startPoint x: 404, startPoint y: 365, endPoint x: 490, endPoint y: 377, distance: 87.0
click at [490, 377] on div "Payment due and charge dates may be adjusted if it falls on weekends or public …" at bounding box center [428, 362] width 312 height 38
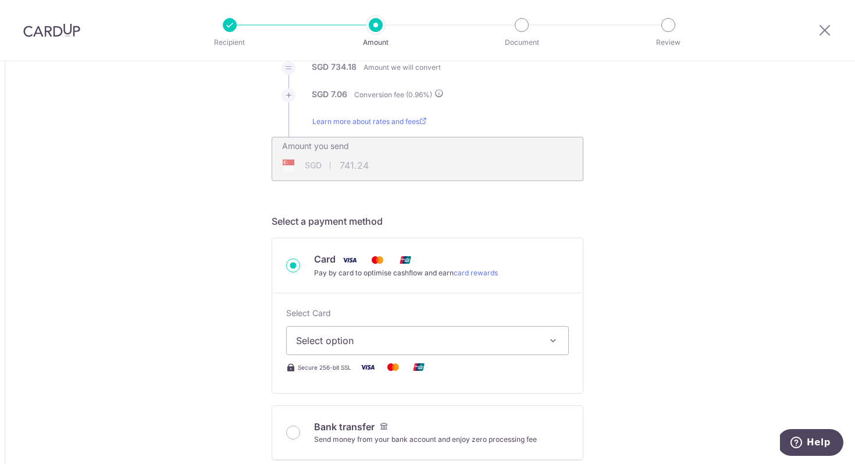
scroll to position [0, 0]
